Goal: Task Accomplishment & Management: Manage account settings

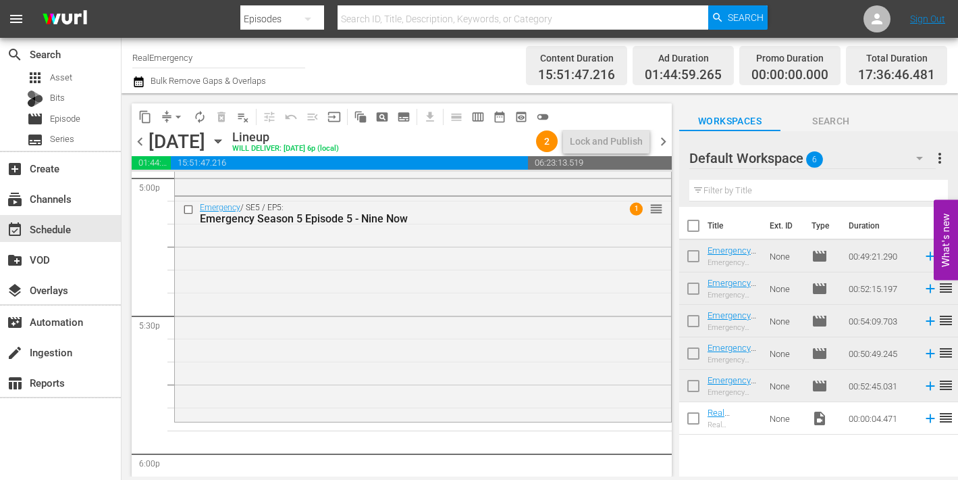
scroll to position [4680, 0]
click at [66, 119] on span "Episode" at bounding box center [65, 119] width 30 height 14
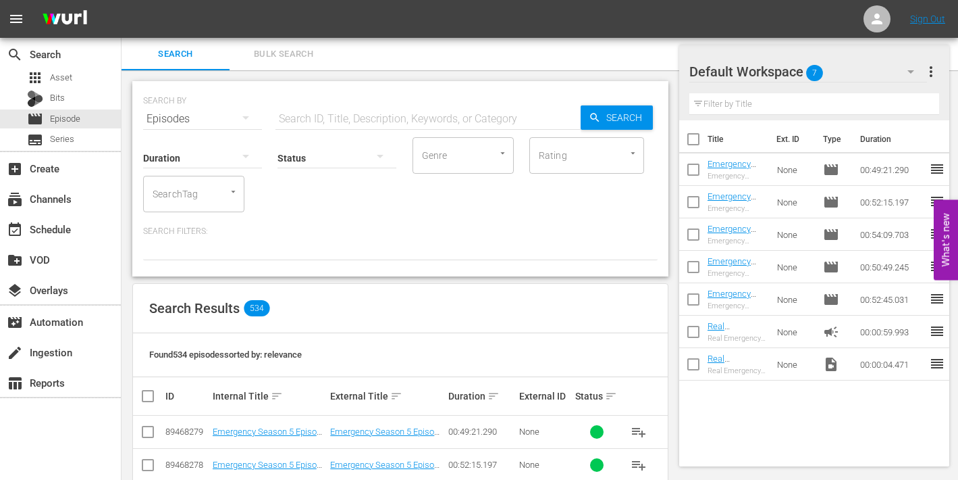
scroll to position [126, 0]
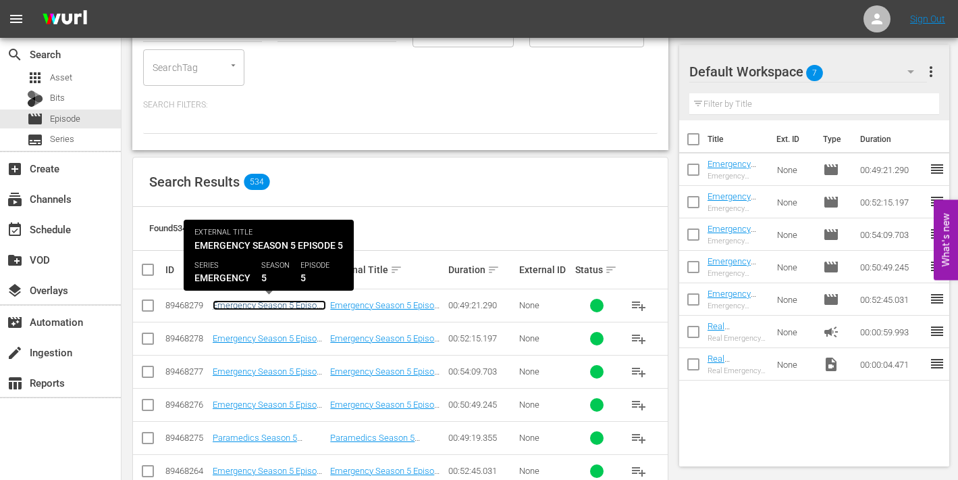
click at [269, 305] on link "Emergency Season 5 Episode 5 - Nine Now" at bounding box center [269, 310] width 113 height 20
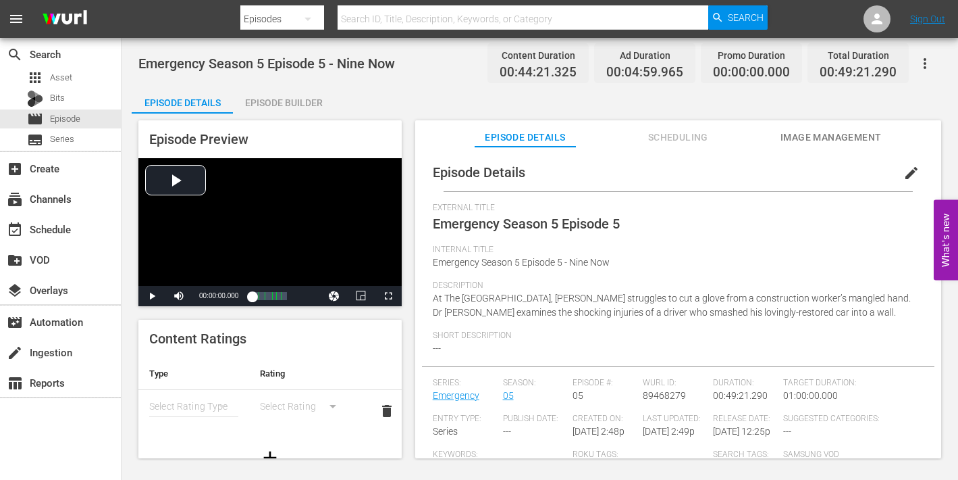
click at [297, 103] on div "Episode Builder" at bounding box center [283, 102] width 101 height 32
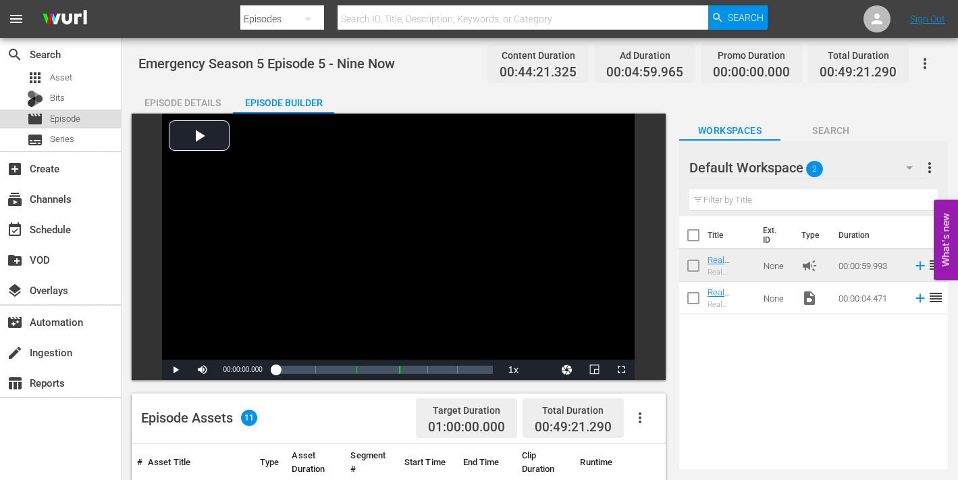
click at [49, 120] on div "movie Episode" at bounding box center [53, 118] width 53 height 19
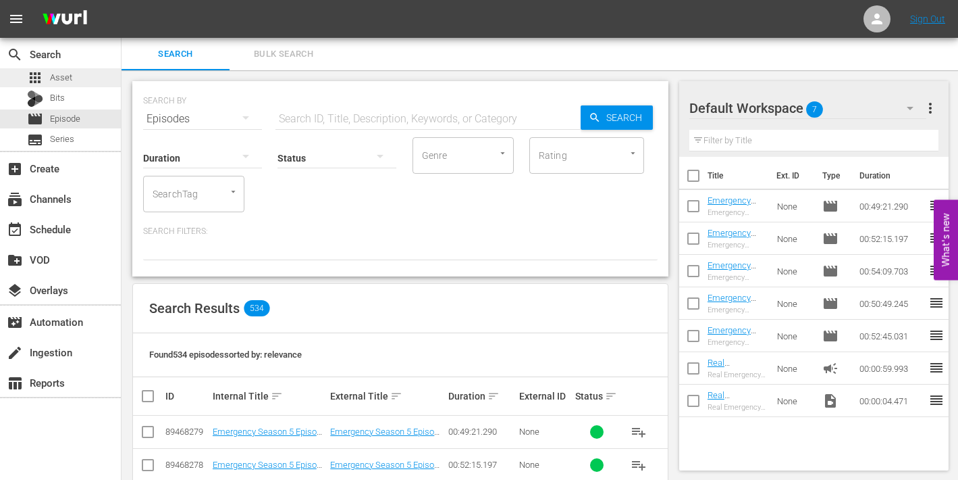
click at [60, 76] on span "Asset" at bounding box center [61, 78] width 22 height 14
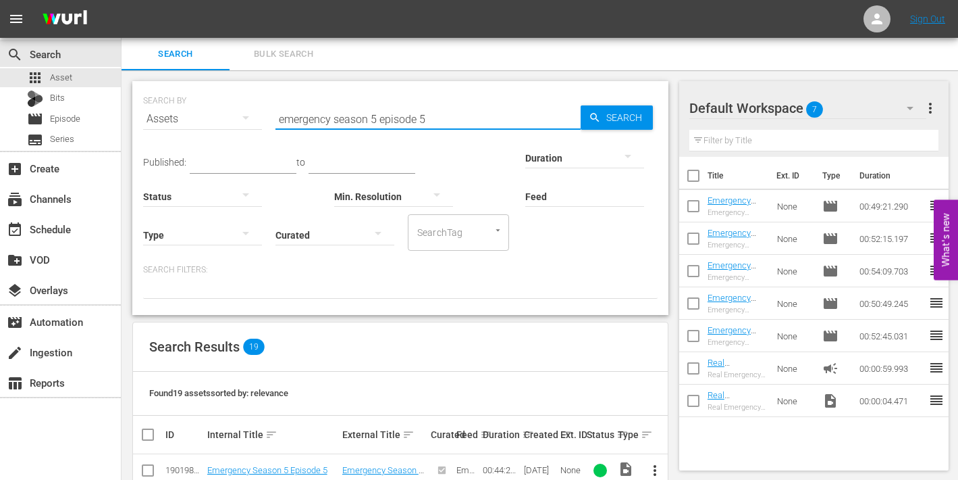
click at [420, 118] on input "emergency season 5 episode 5" at bounding box center [428, 119] width 305 height 32
type input "emergency season 5 episode 6"
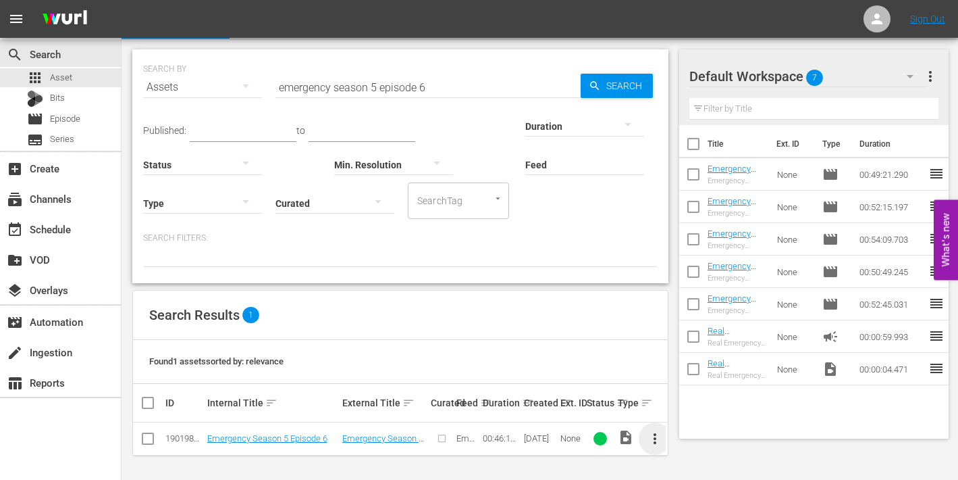
click at [652, 436] on span "more_vert" at bounding box center [655, 438] width 16 height 16
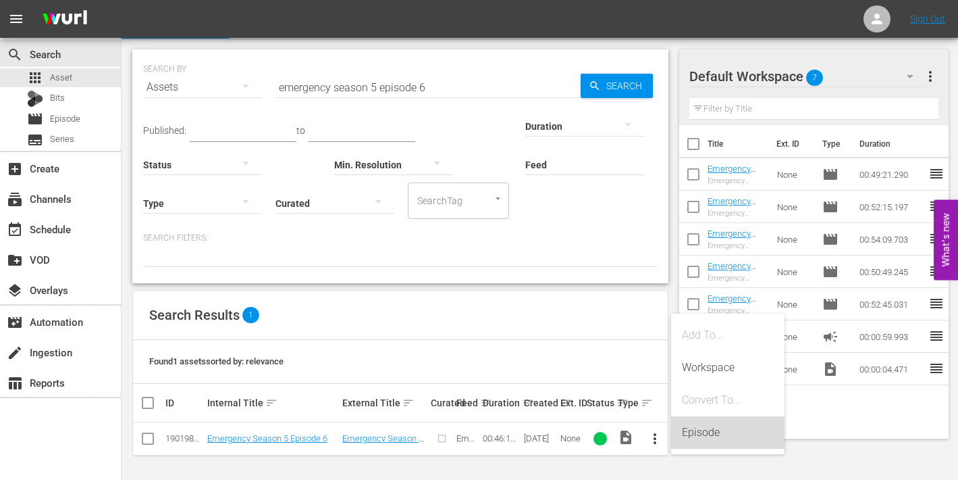
click at [698, 432] on div "Episode" at bounding box center [728, 432] width 92 height 32
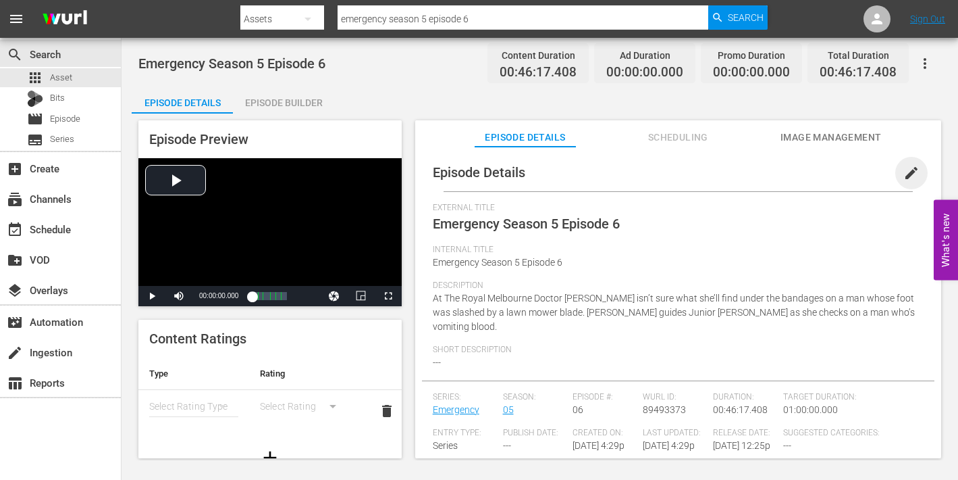
drag, startPoint x: 904, startPoint y: 170, endPoint x: 880, endPoint y: 192, distance: 32.5
click at [904, 170] on span "edit" at bounding box center [912, 173] width 16 height 16
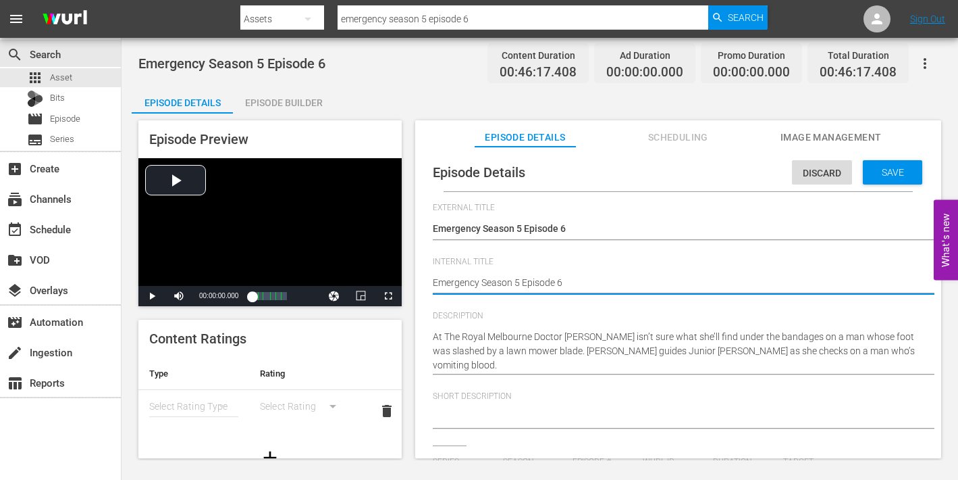
type textarea "Emergency Season 5 Episode 6"
type textarea "Emergency Season 5 Episode 6 -"
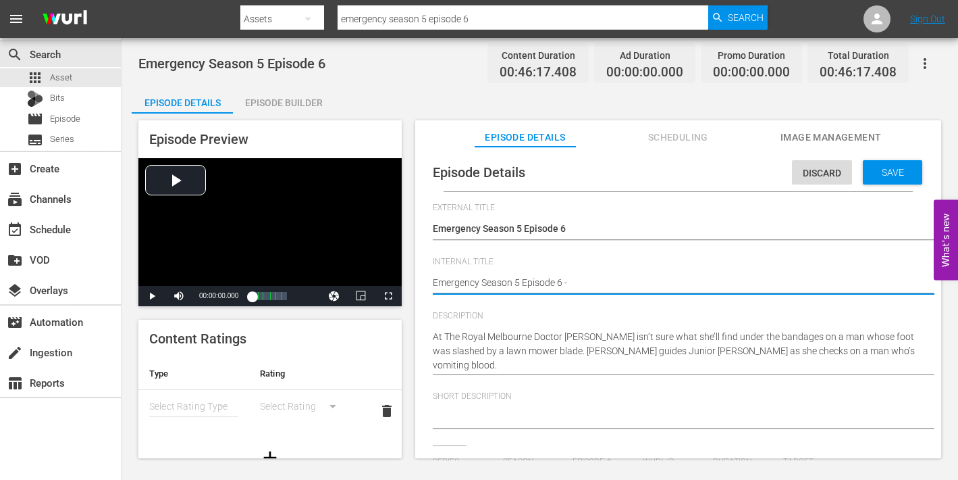
type textarea "Emergency Season 5 Episode 6 -"
type textarea "Emergency Season 5 Episode 6 - N"
type textarea "Emergency Season 5 Episode 6 - Ni"
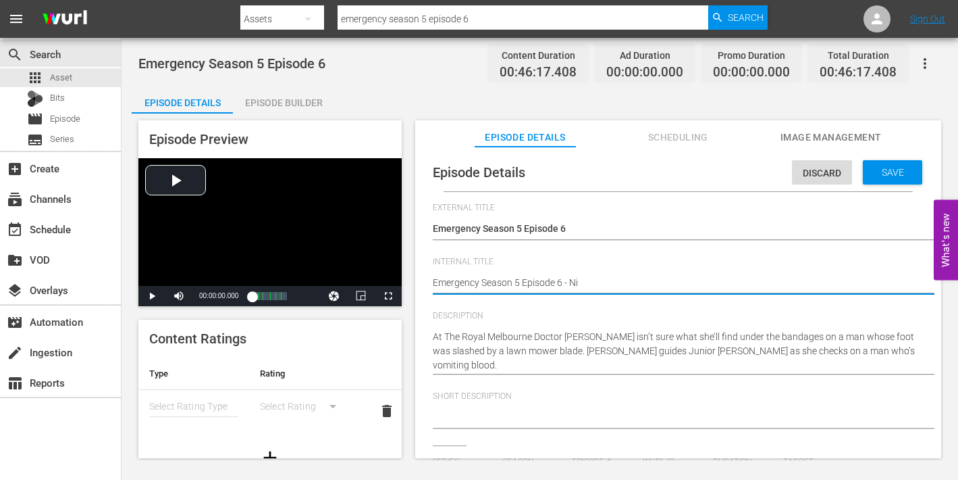
type textarea "Emergency Season 5 Episode 6 - Nin"
type textarea "Emergency Season 5 Episode 6 - Nine"
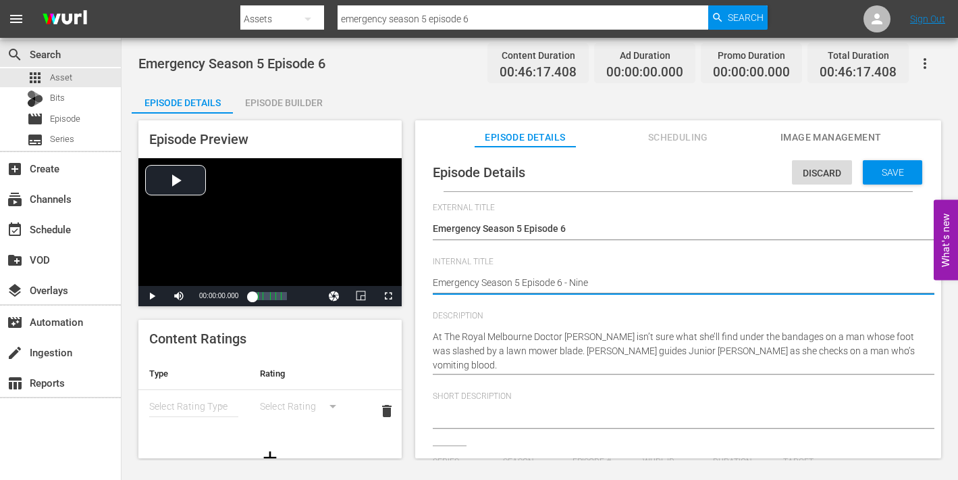
type textarea "Emergency Season 5 Episode 6 - Nine"
type textarea "Emergency Season 5 Episode 6 - Nine N"
type textarea "Emergency Season 5 Episode 6 - Nine No"
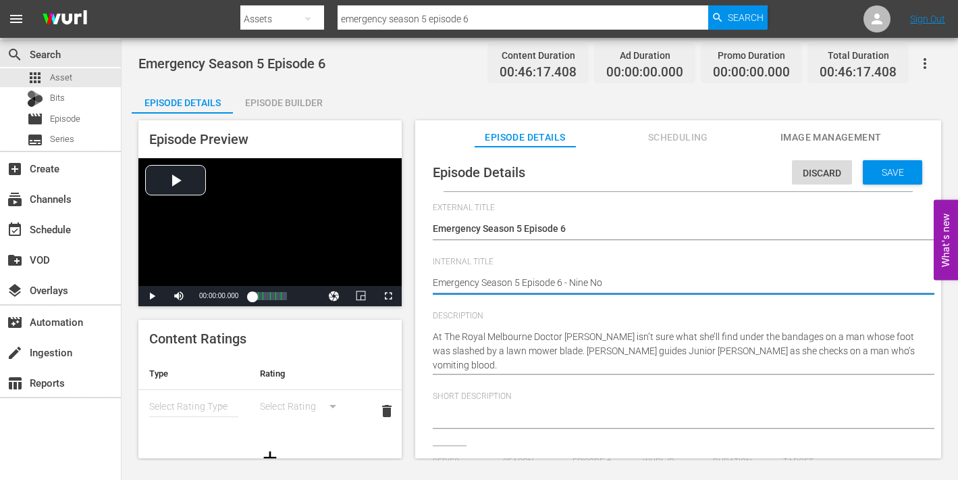
type textarea "Emergency Season 5 Episode 6 - Nine Now"
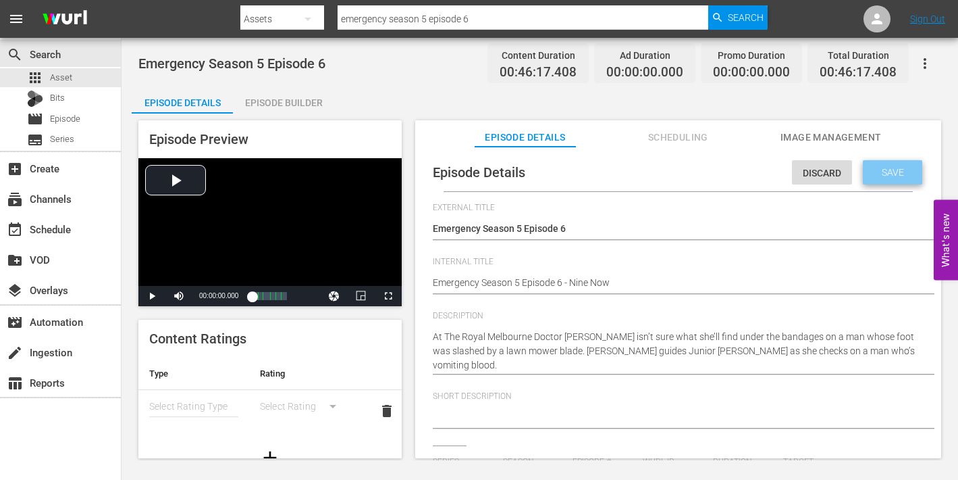
click at [873, 174] on span "Save" at bounding box center [893, 172] width 44 height 11
